Goal: Task Accomplishment & Management: Use online tool/utility

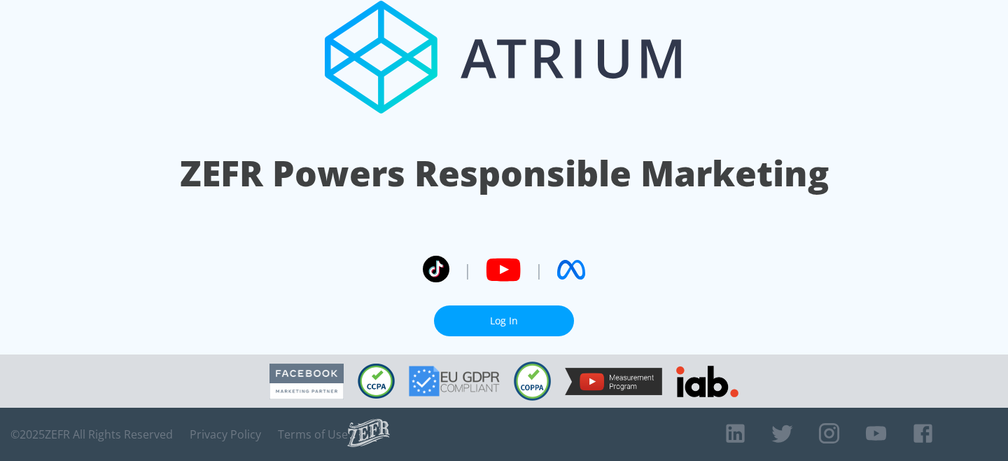
click at [538, 318] on link "Log In" at bounding box center [504, 321] width 140 height 32
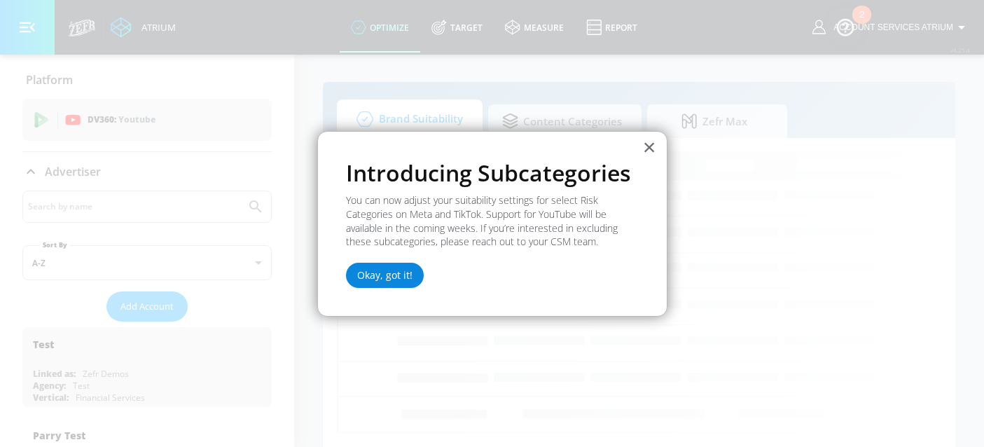
click at [407, 278] on button "Okay, got it!" at bounding box center [385, 275] width 78 height 25
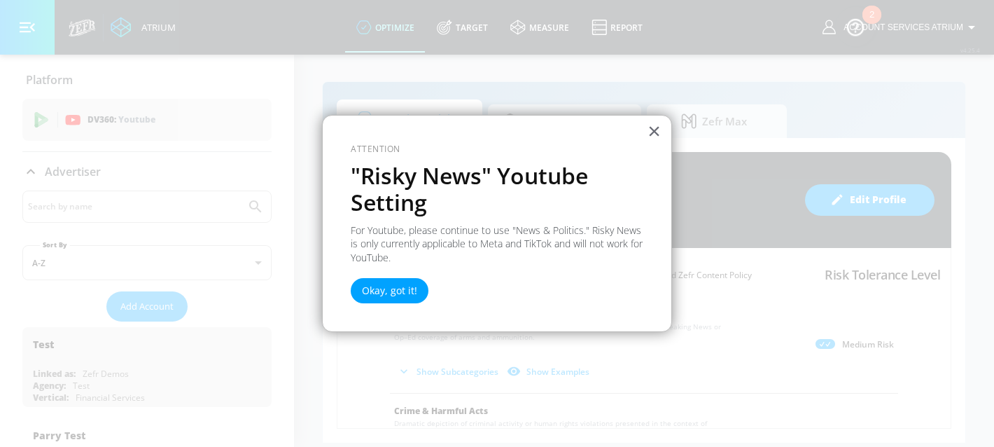
click at [979, 443] on div at bounding box center [497, 223] width 994 height 447
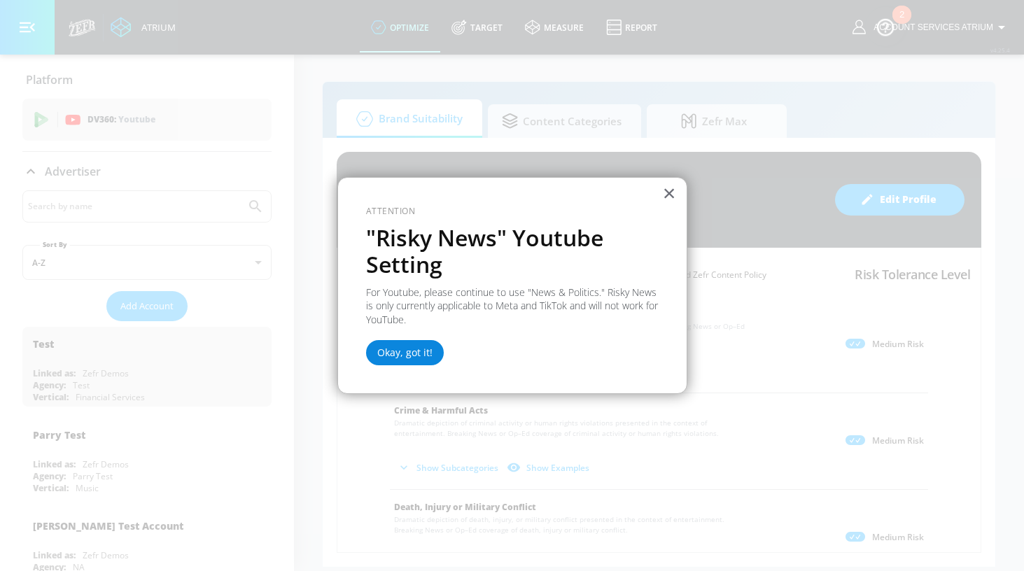
click at [405, 359] on button "Okay, got it!" at bounding box center [405, 352] width 78 height 25
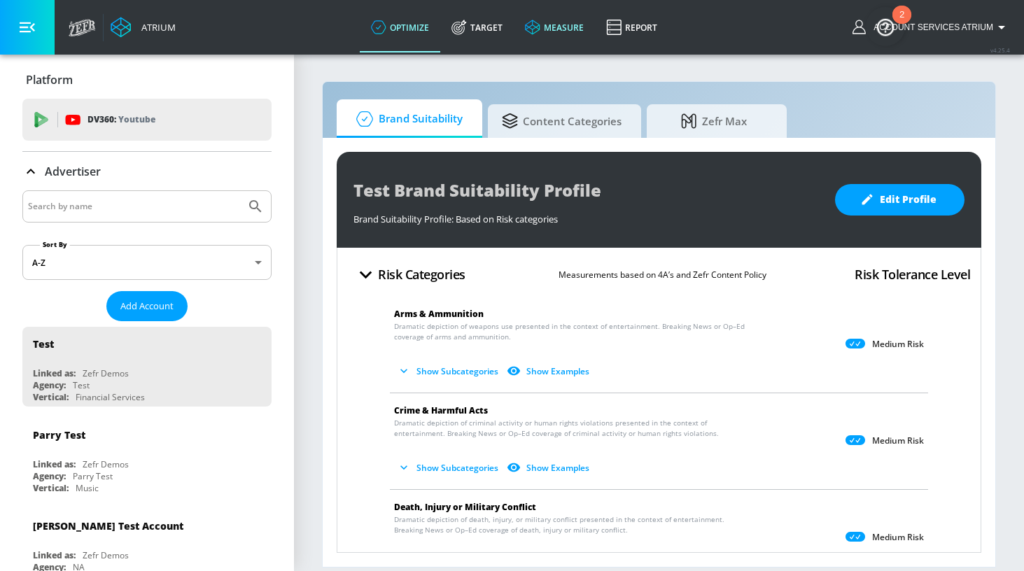
click at [536, 31] on icon at bounding box center [532, 27] width 15 height 15
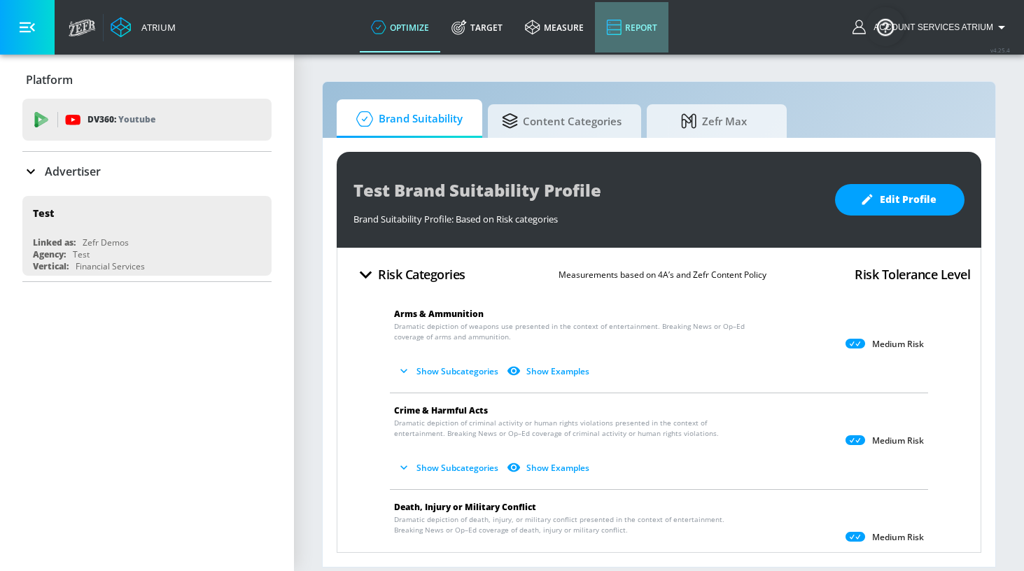
click at [648, 29] on link "Report" at bounding box center [632, 27] width 74 height 50
click at [961, 20] on button "Account Services Atrium" at bounding box center [932, 27] width 158 height 17
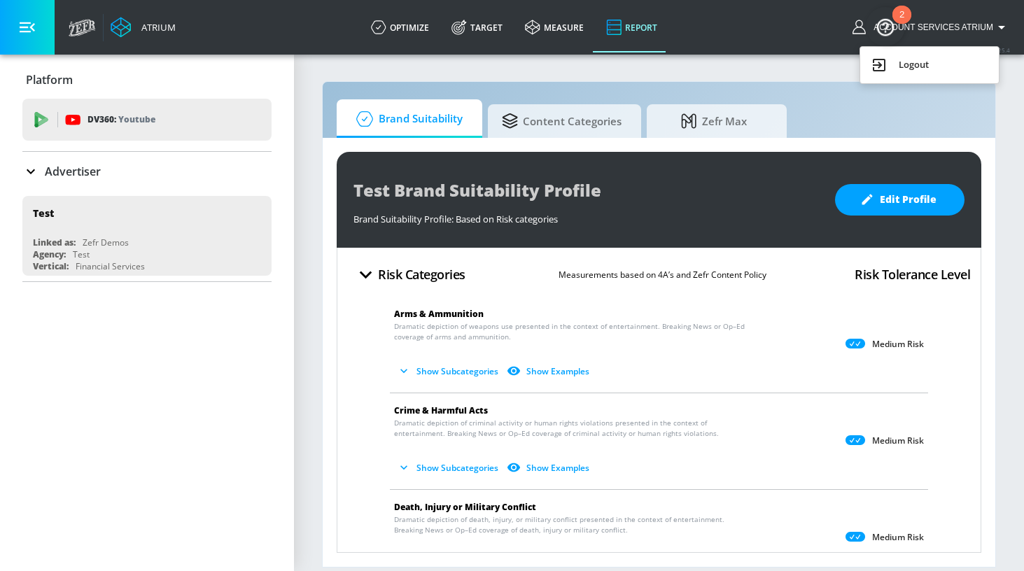
click at [741, 39] on div at bounding box center [512, 285] width 1024 height 571
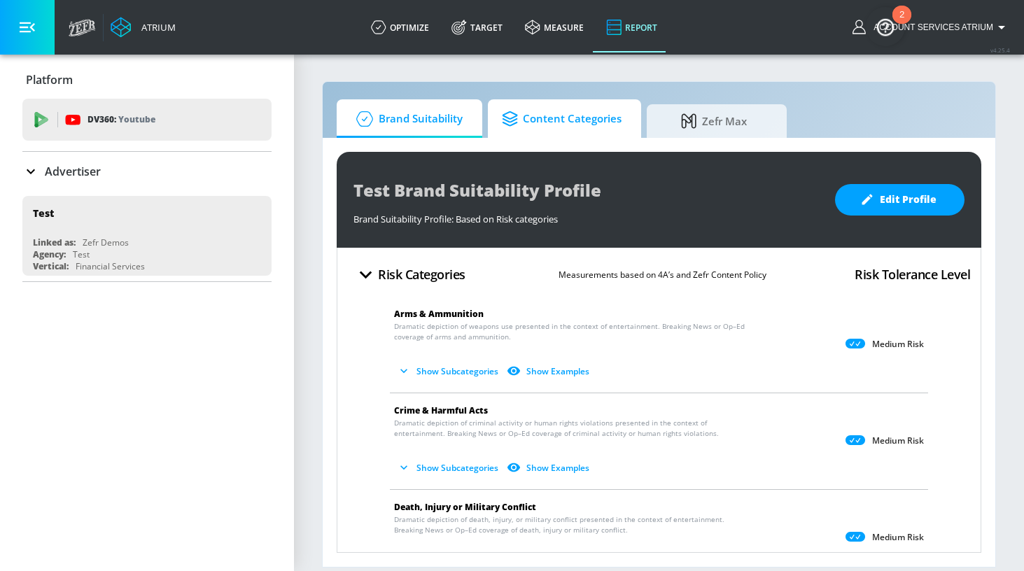
click at [593, 122] on span "Content Categories" at bounding box center [562, 119] width 120 height 34
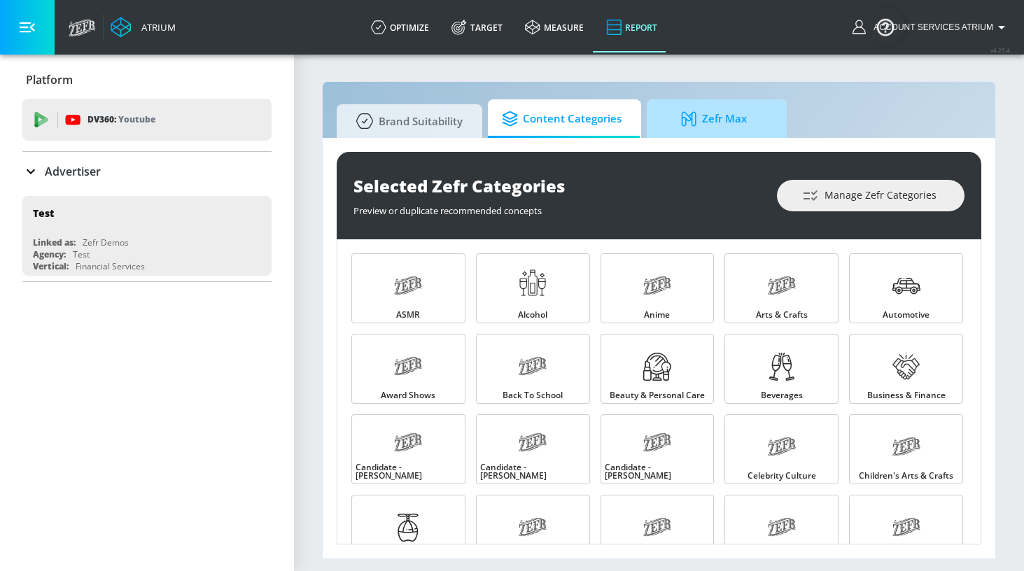
click at [728, 123] on span "Zefr Max" at bounding box center [714, 119] width 106 height 34
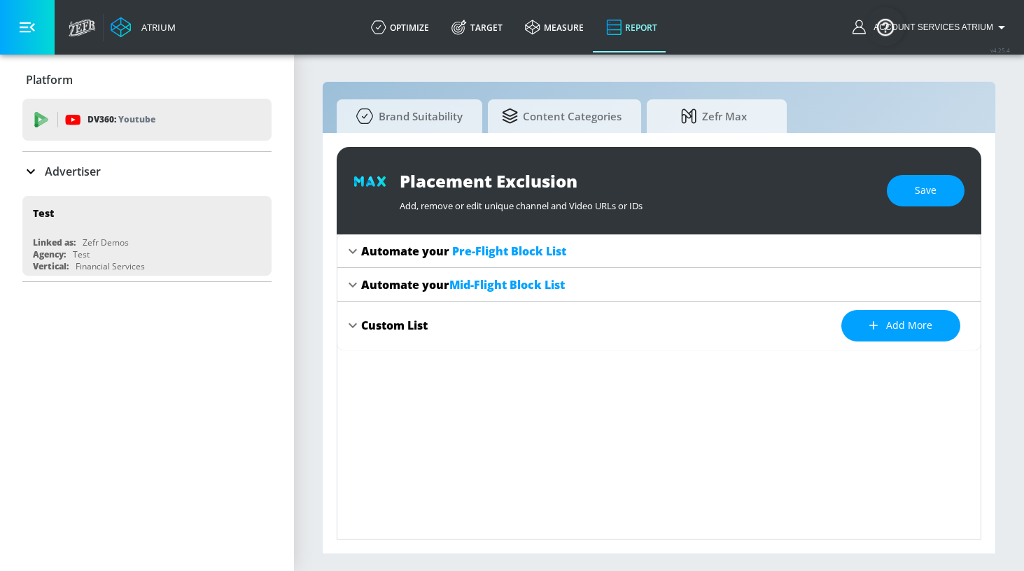
click at [638, 9] on link "Report" at bounding box center [632, 27] width 74 height 50
click at [638, 13] on link "Report" at bounding box center [632, 27] width 74 height 50
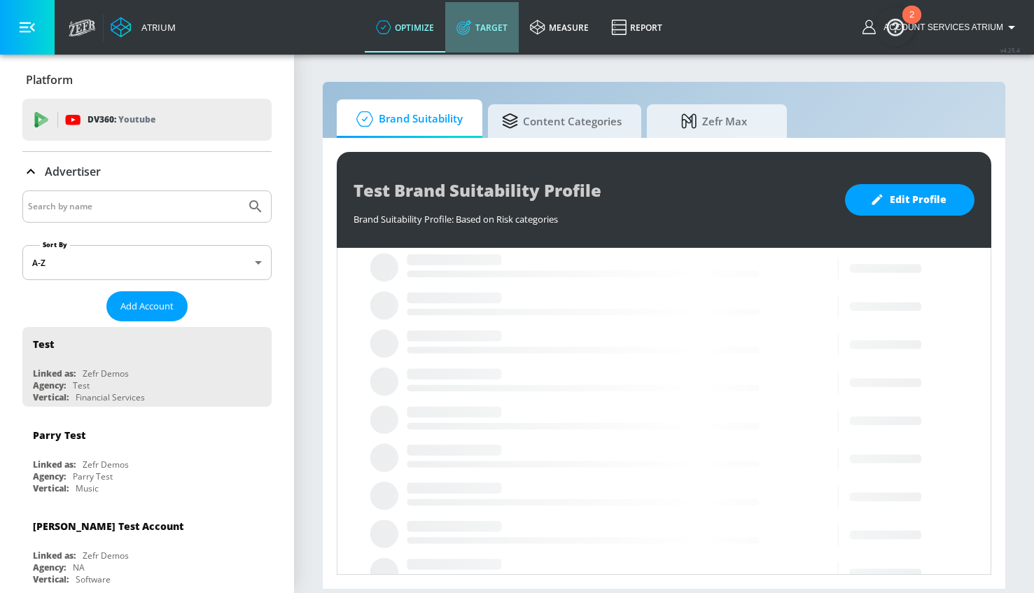
click at [461, 18] on link "Target" at bounding box center [482, 27] width 74 height 50
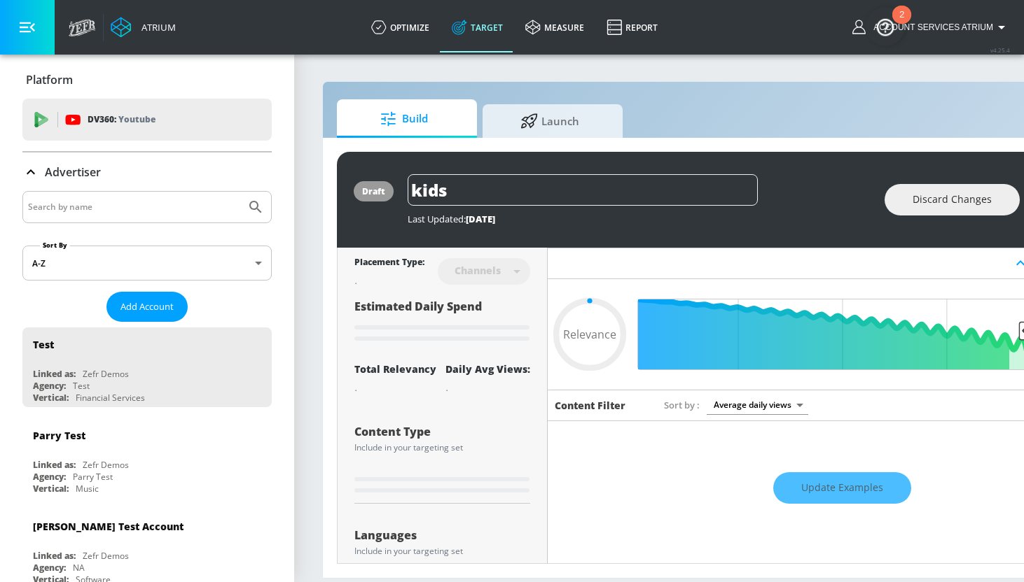
type input "0.05"
click at [552, 21] on link "measure" at bounding box center [554, 27] width 81 height 50
click at [402, 44] on link "optimize" at bounding box center [400, 27] width 81 height 50
